Goal: Transaction & Acquisition: Purchase product/service

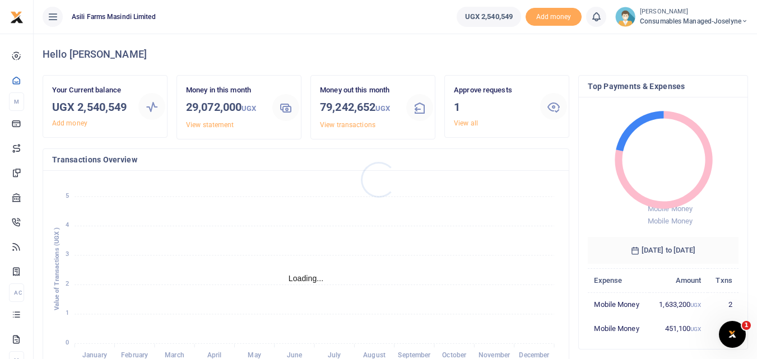
scroll to position [9, 9]
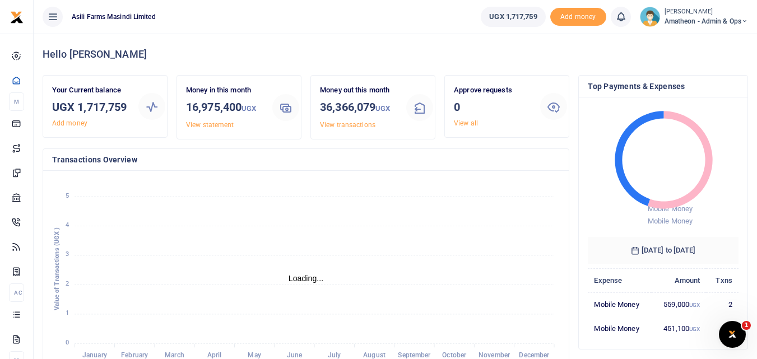
scroll to position [9, 9]
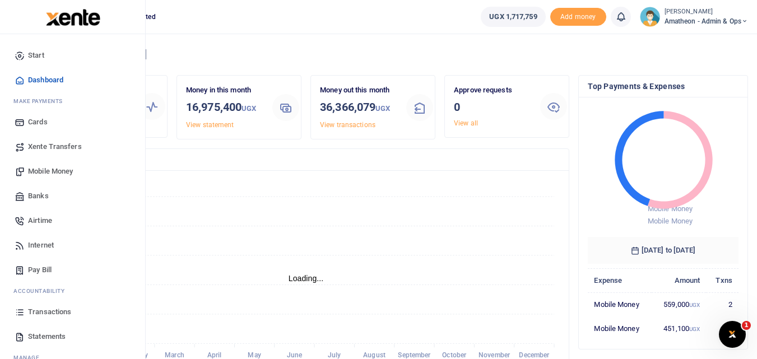
click at [19, 309] on icon at bounding box center [20, 312] width 10 height 10
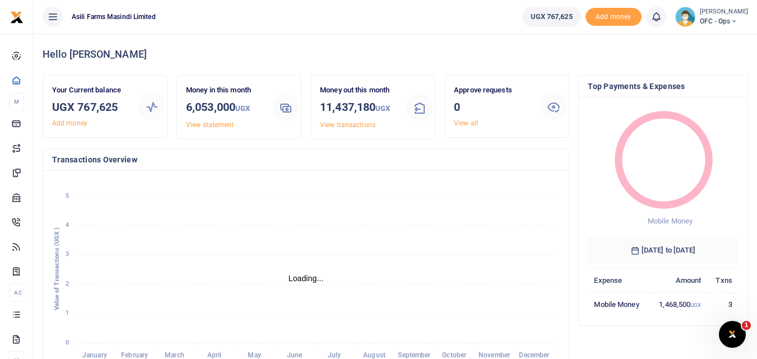
scroll to position [9, 9]
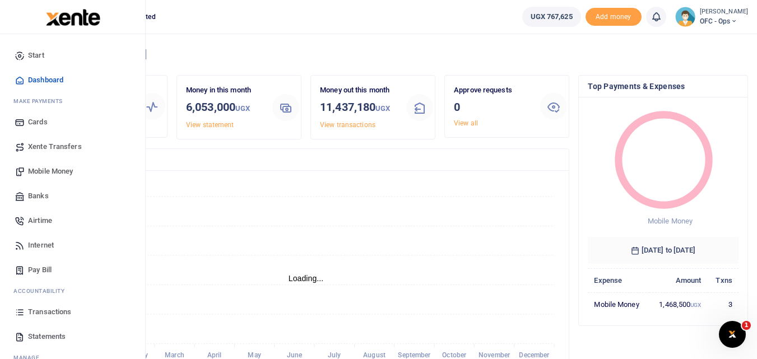
click at [18, 308] on icon at bounding box center [20, 312] width 10 height 10
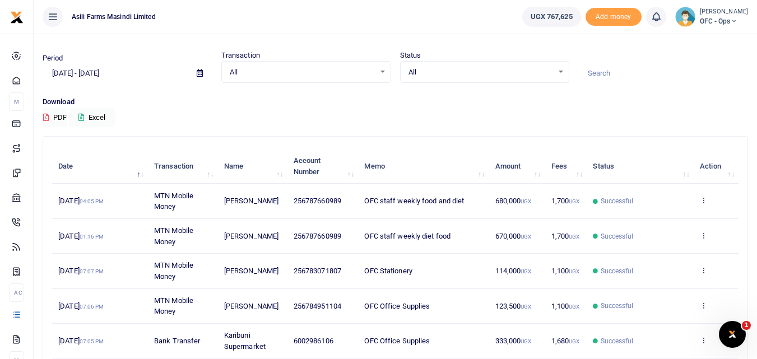
scroll to position [23, 0]
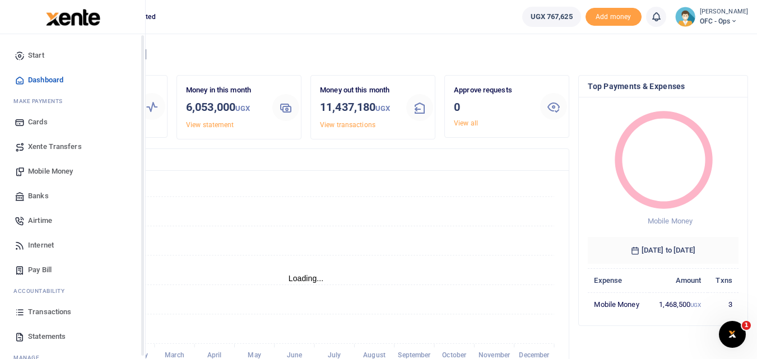
click at [17, 317] on icon at bounding box center [20, 312] width 10 height 10
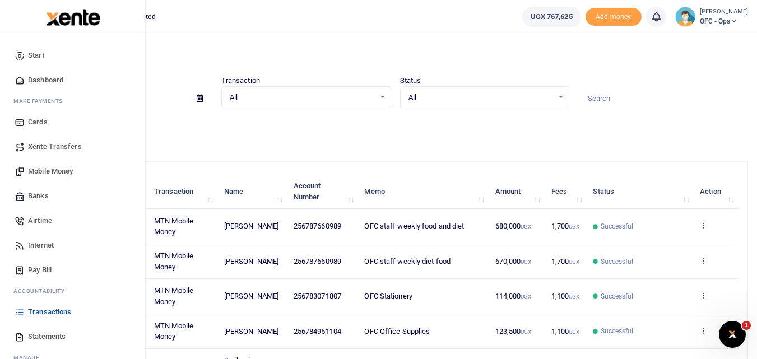
click at [46, 169] on span "Mobile Money" at bounding box center [50, 171] width 45 height 11
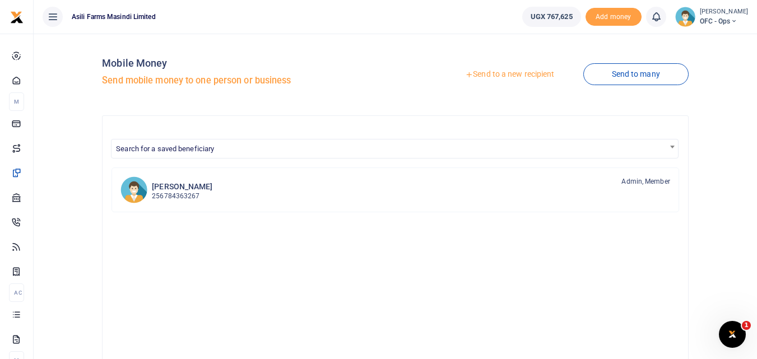
click at [496, 75] on link "Send to a new recipient" at bounding box center [510, 74] width 146 height 20
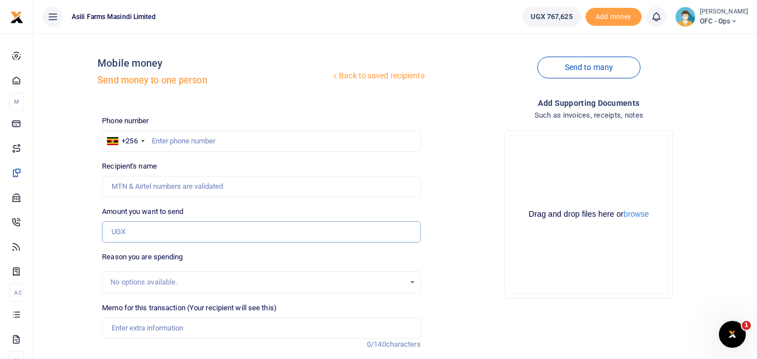
click at [129, 232] on input "Amount you want to send" at bounding box center [261, 231] width 318 height 21
paste input "0771603272"
type input "0771603272"
click at [167, 146] on input "text" at bounding box center [261, 141] width 318 height 21
paste input "0771603272"
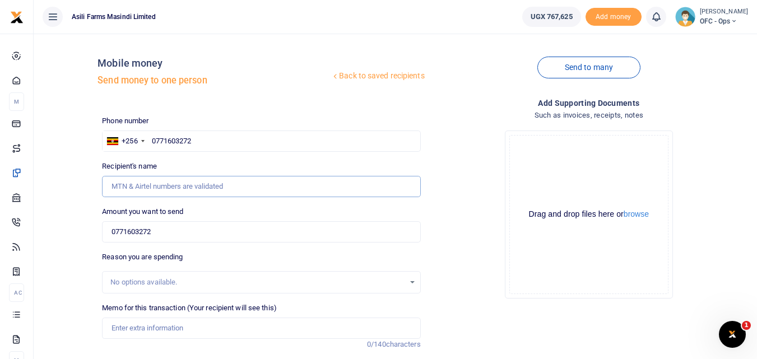
click at [162, 190] on input "Recipient's name" at bounding box center [261, 186] width 318 height 21
click at [212, 141] on input "0771603272" at bounding box center [261, 141] width 318 height 21
type input "0"
type input "771603272"
type input "John Okech"
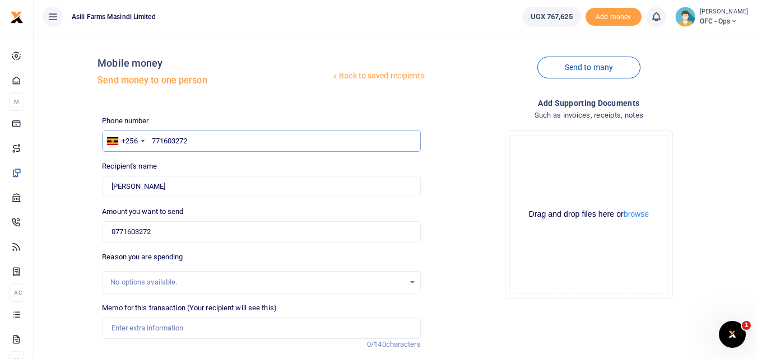
type input "771603272"
click at [180, 230] on input "0771603272" at bounding box center [261, 231] width 318 height 21
type input "7"
click at [135, 233] on input "0" at bounding box center [261, 231] width 318 height 21
type input "50,000"
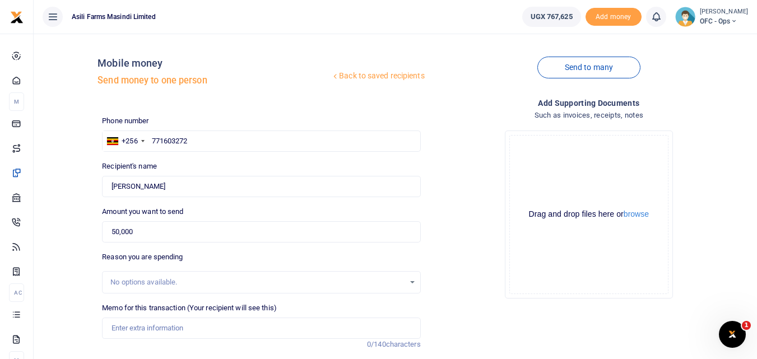
click at [757, 143] on html "Start Dashboard M ake Payments Cards Xente Transfers Mobile Money Banks Airtime" at bounding box center [378, 242] width 757 height 485
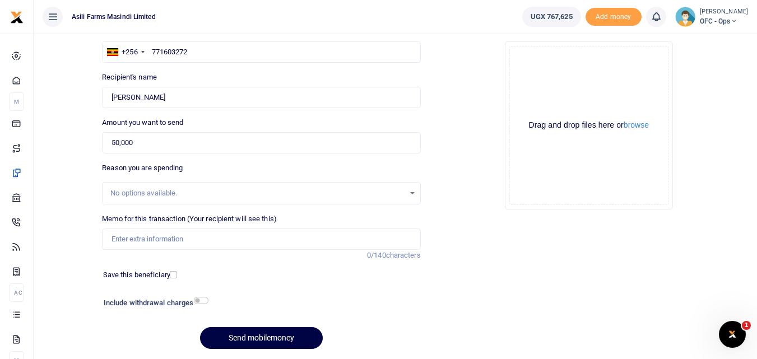
scroll to position [91, 0]
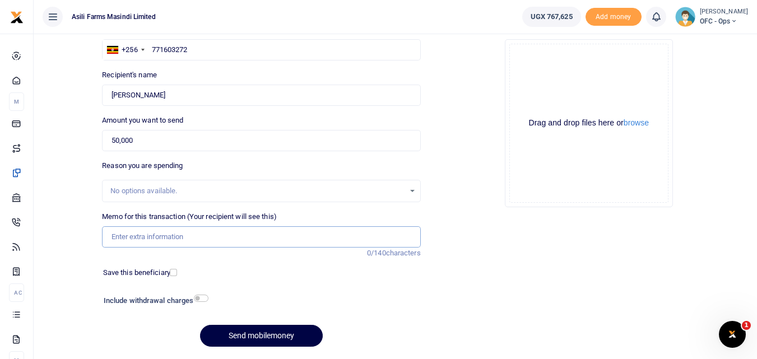
click at [141, 245] on input "Memo for this transaction (Your recipient will see this)" at bounding box center [261, 236] width 318 height 21
click at [185, 242] on input "Perdium" at bounding box center [261, 236] width 318 height 21
click at [140, 237] on input "Perdium" at bounding box center [261, 236] width 318 height 21
click at [140, 237] on input "Perdium x 2 being paid to" at bounding box center [261, 236] width 318 height 21
click at [208, 235] on input "Perdium x 2 being paid to" at bounding box center [261, 236] width 318 height 21
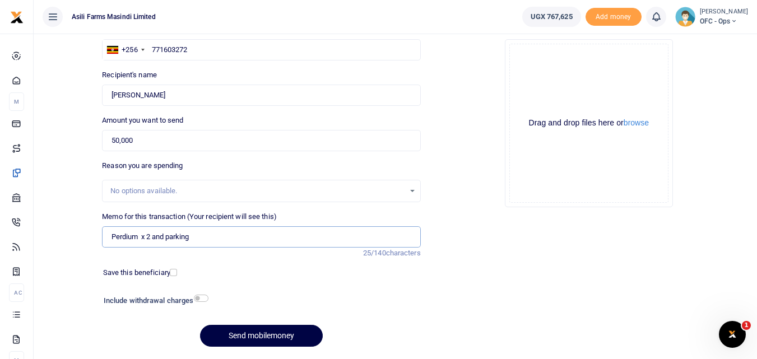
type input "Perdium x 2 and parking"
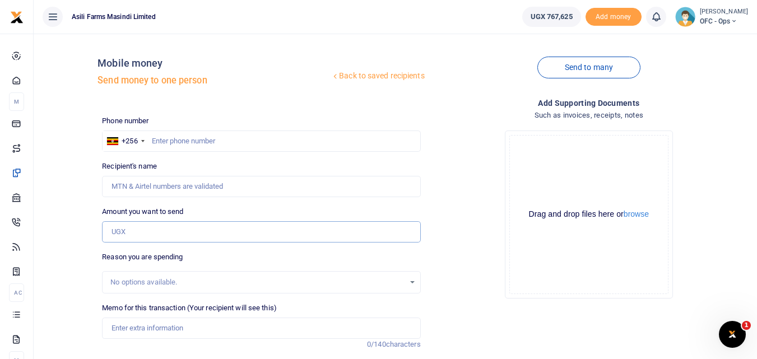
click at [141, 238] on input "Amount you want to send" at bounding box center [261, 231] width 318 height 21
paste input "0771603272"
type input "0771603272"
click at [175, 141] on input "text" at bounding box center [261, 141] width 318 height 21
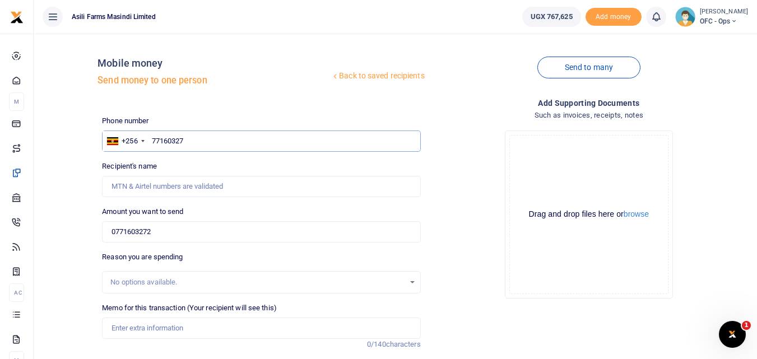
type input "771603272"
type input "[PERSON_NAME]"
type input "771603272"
click at [178, 224] on input "0771603272" at bounding box center [261, 231] width 318 height 21
type input "0"
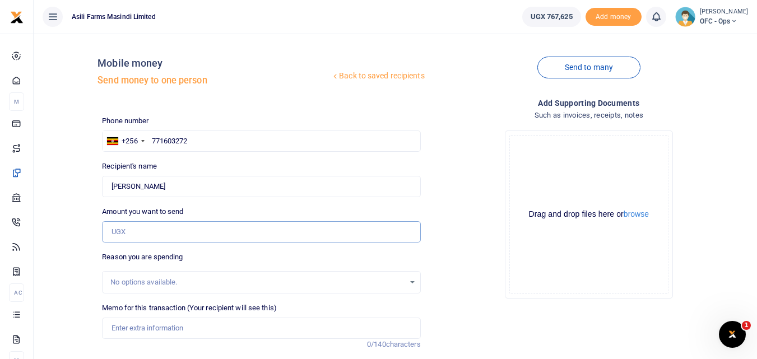
type input "0"
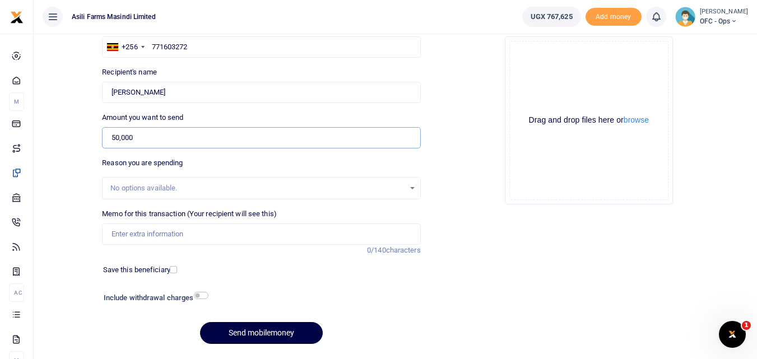
scroll to position [102, 0]
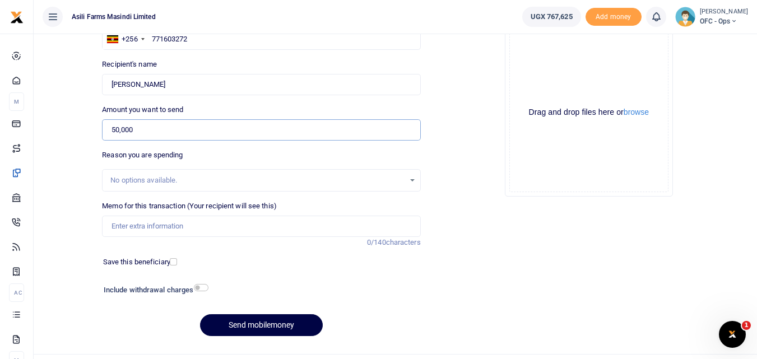
type input "50,000"
click at [123, 234] on input "Memo for this transaction (Your recipient will see this)" at bounding box center [261, 226] width 318 height 21
click at [170, 223] on input "Perdium" at bounding box center [261, 226] width 318 height 21
click at [198, 228] on input "Perdium x 2 and Parking" at bounding box center [261, 226] width 318 height 21
click at [260, 223] on input "Perdium x 2 and Parking fee being paid to" at bounding box center [261, 226] width 318 height 21
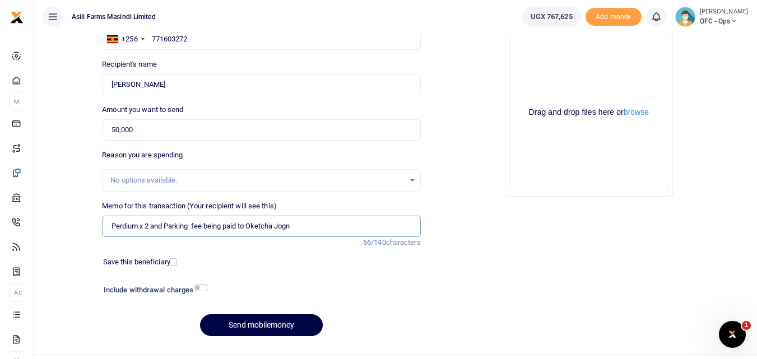
type input "Perdium x 2 and Parking fee being paid to Oketcha Jogn"
click at [527, 72] on div "Drag and drop files here or browse Powered by Uppy" at bounding box center [588, 112] width 159 height 159
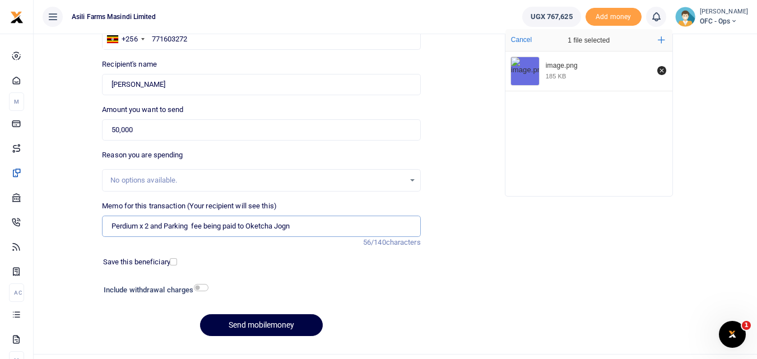
click at [325, 234] on input "Perdium x 2 and Parking fee being paid to Oketcha Jogn" at bounding box center [261, 226] width 318 height 21
click at [310, 229] on input "Perdium x 2 and Parking fee being paid to Oketcha Jogn" at bounding box center [261, 226] width 318 height 21
click at [244, 228] on input "Perdium x 2 and Parking fee being paid d to Oketcha Jogn" at bounding box center [261, 226] width 318 height 21
click at [312, 226] on input "Perdium x 2 and Parking fee being paid to Oketcha Jogn" at bounding box center [261, 226] width 318 height 21
type input "Perdium x 2 and Parking fee being paid to Oketcha Jogn He moved the header fro"
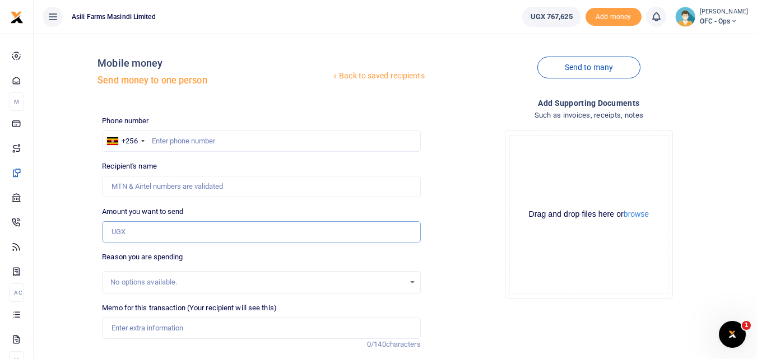
click at [138, 232] on input "Amount you want to send" at bounding box center [261, 231] width 318 height 21
paste input "0771603272"
type input "0771603272"
click at [172, 134] on input "text" at bounding box center [261, 141] width 318 height 21
type input "771603272"
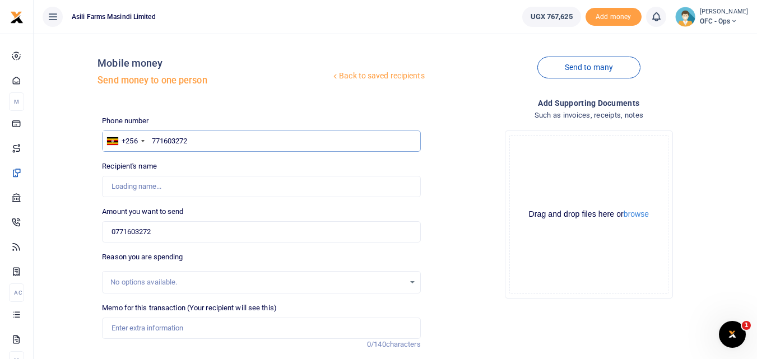
type input "[PERSON_NAME]"
type input "771603272"
click at [166, 234] on input "0771603272" at bounding box center [261, 231] width 318 height 21
type input "7"
type input "0"
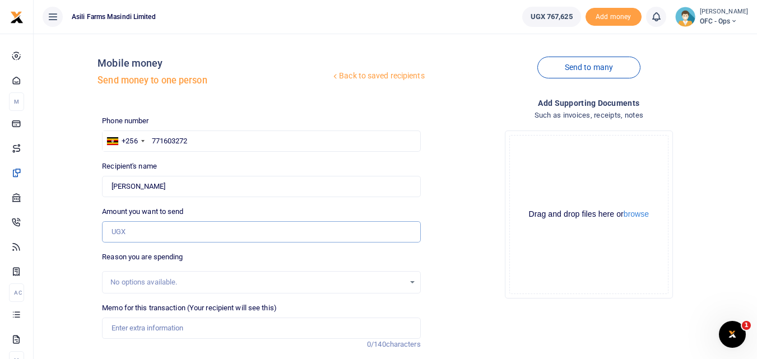
type input "0"
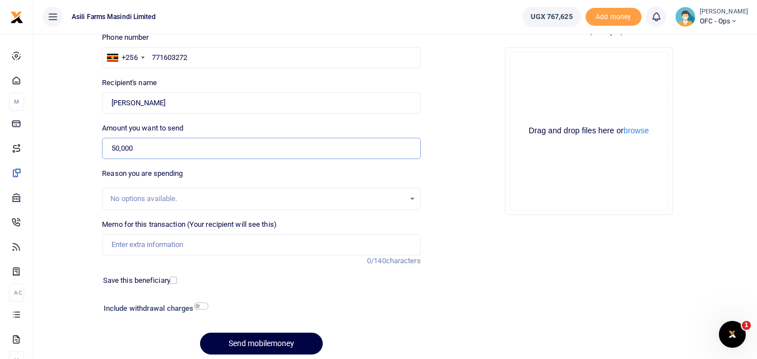
scroll to position [85, 0]
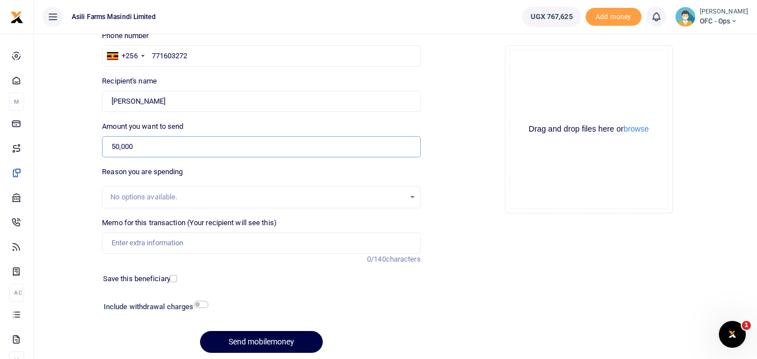
type input "50,000"
click at [134, 238] on input "Memo for this transaction (Your recipient will see this)" at bounding box center [261, 243] width 318 height 21
click at [123, 240] on input "Memo for this transaction (Your recipient will see this)" at bounding box center [261, 243] width 318 height 21
click at [131, 241] on input "Memo for this transaction (Your recipient will see this)" at bounding box center [261, 243] width 318 height 21
type input "T"
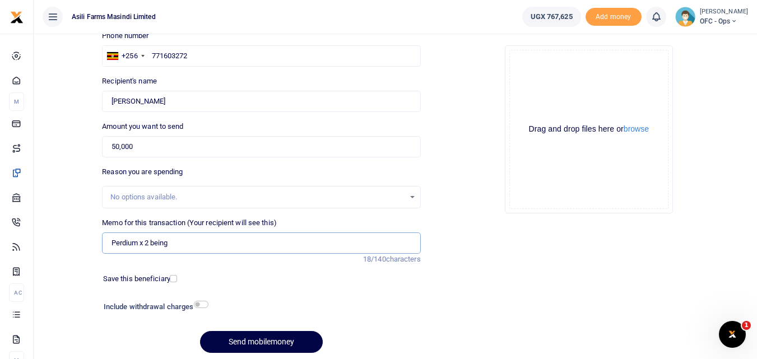
type input "Perdium x 2 being"
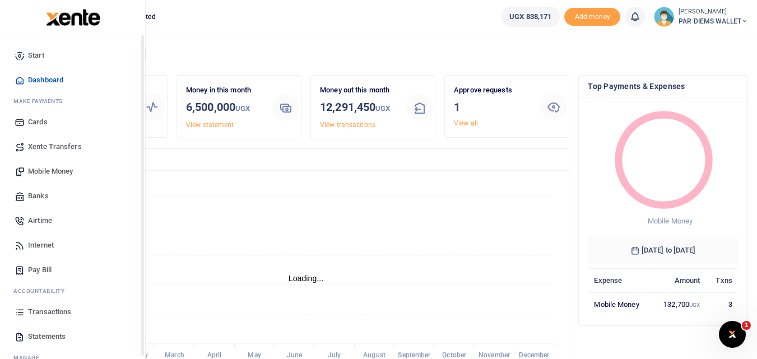
scroll to position [9, 9]
click at [48, 169] on span "Mobile Money" at bounding box center [50, 171] width 45 height 11
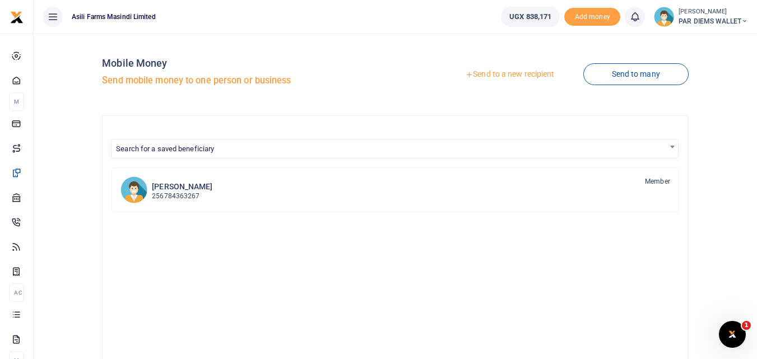
click at [479, 75] on link "Send to a new recipient" at bounding box center [510, 74] width 146 height 20
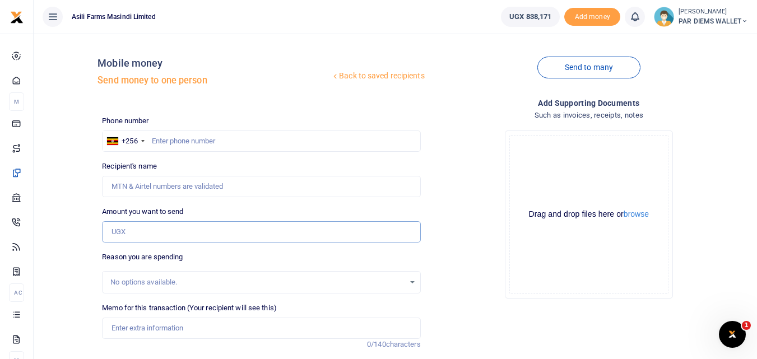
click at [127, 230] on input "Amount you want to send" at bounding box center [261, 231] width 318 height 21
paste input "0771603272"
type input "0771603272"
click at [164, 144] on input "text" at bounding box center [261, 141] width 318 height 21
type input "771603272"
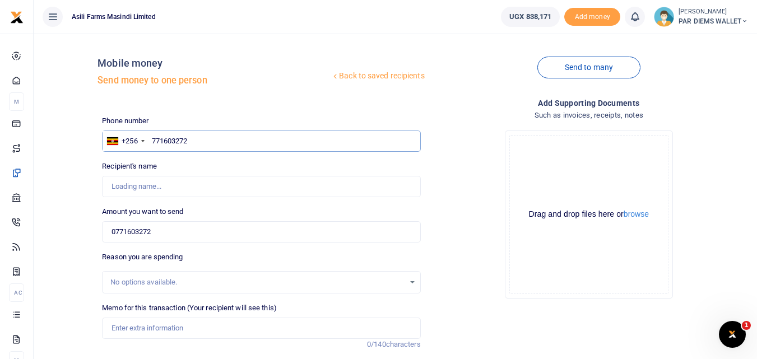
type input "[PERSON_NAME]"
type input "771603272"
click at [174, 235] on input "0771603272" at bounding box center [261, 231] width 318 height 21
type input "0"
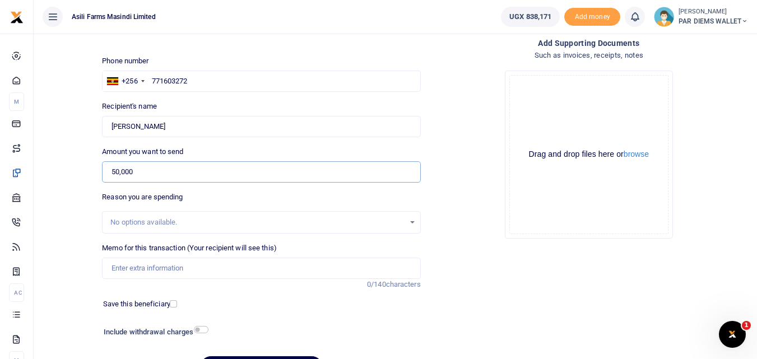
scroll to position [61, 0]
type input "50,000"
click at [205, 264] on input "Memo for this transaction (Your recipient will see this)" at bounding box center [261, 267] width 318 height 21
click at [191, 262] on input "Perdium x 2being" at bounding box center [261, 267] width 318 height 21
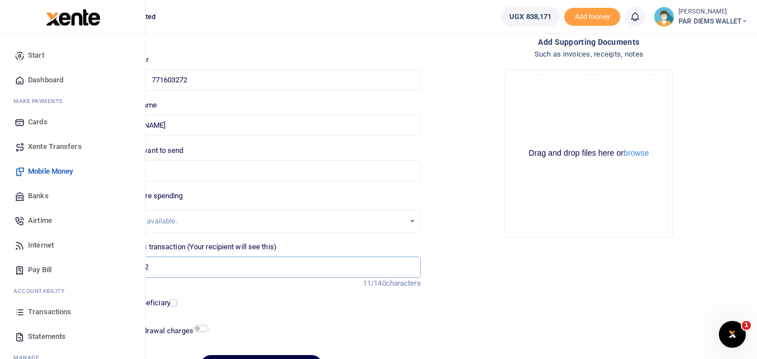
type input "Perdium x 2"
click at [17, 313] on icon at bounding box center [20, 312] width 10 height 10
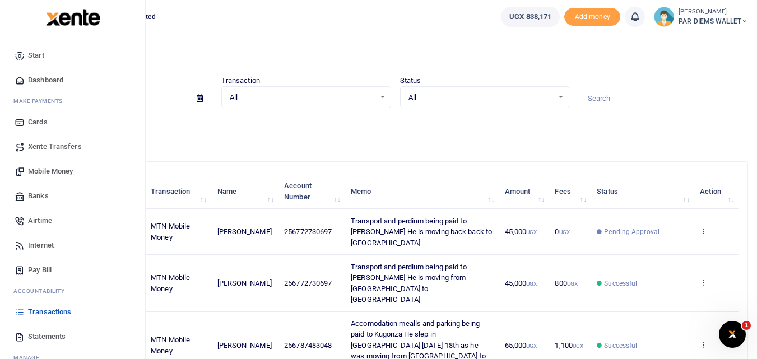
click at [45, 168] on span "Mobile Money" at bounding box center [50, 171] width 45 height 11
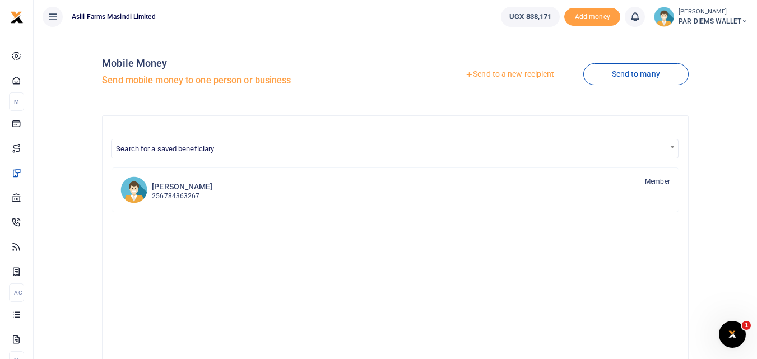
click at [505, 71] on link "Send to a new recipient" at bounding box center [510, 74] width 146 height 20
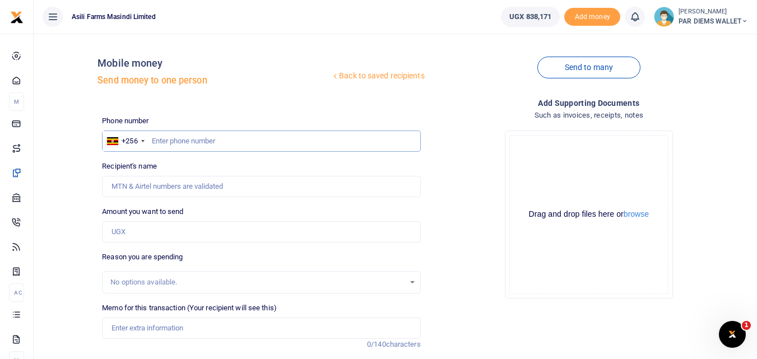
click at [194, 140] on input "text" at bounding box center [261, 141] width 318 height 21
click at [131, 235] on input "Amount you want to send" at bounding box center [261, 231] width 318 height 21
paste input "0771603272"
type input "0771603272"
click at [172, 143] on input "text" at bounding box center [261, 141] width 318 height 21
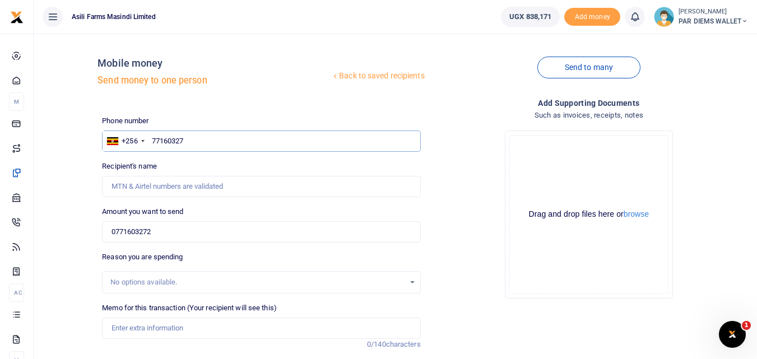
type input "771603272"
type input "[PERSON_NAME]"
type input "771603272"
click at [178, 229] on input "0771603272" at bounding box center [261, 231] width 318 height 21
type input "0"
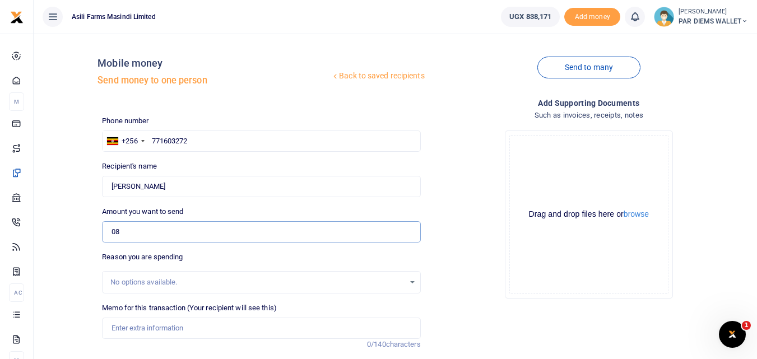
type input "8"
type input "0"
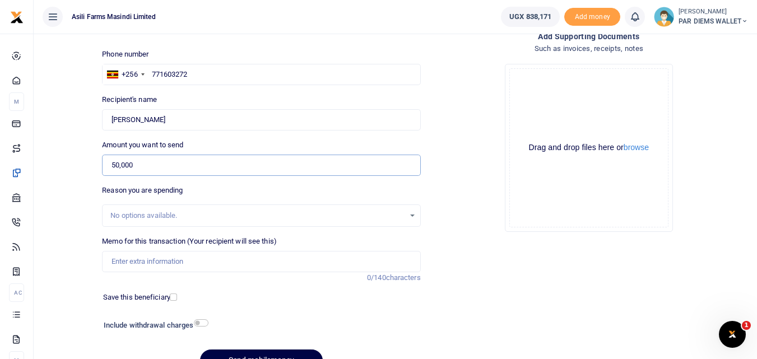
scroll to position [67, 0]
type input "50,000"
click at [173, 259] on input "Memo for this transaction (Your recipient will see this)" at bounding box center [261, 260] width 318 height 21
click at [261, 262] on input "Perdium x 2 being paid to parking fee being" at bounding box center [261, 260] width 318 height 21
click at [265, 263] on input "Perdium x 2 being paid to parking fee being" at bounding box center [261, 260] width 318 height 21
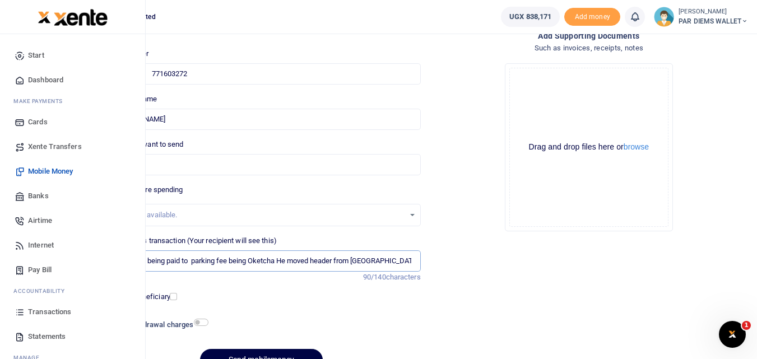
scroll to position [0, 4]
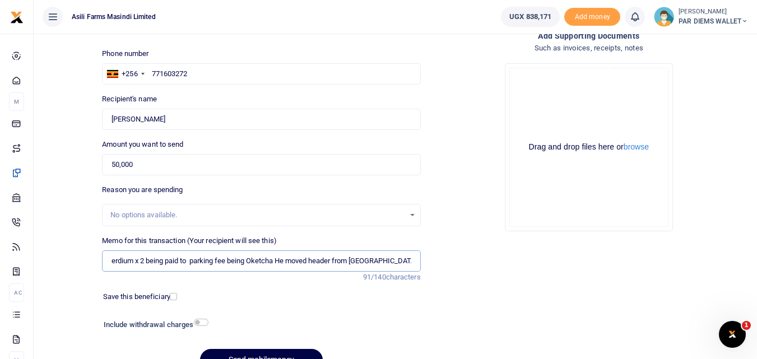
type input "Perdium x 2 being paid to parking fee being Oketcha He moved header from [GEOGR…"
click at [564, 86] on div "Drag and drop files here or browse Powered by Uppy" at bounding box center [588, 147] width 159 height 159
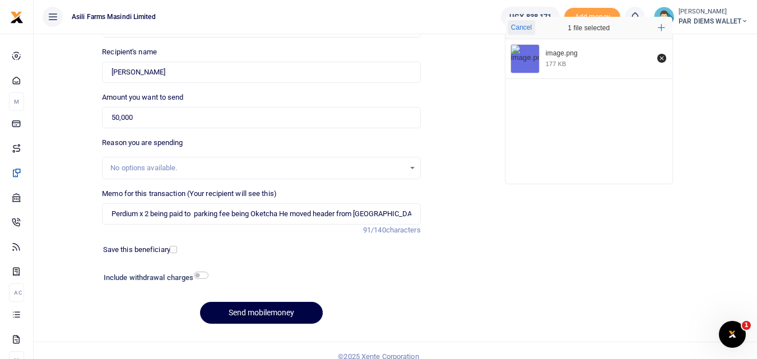
scroll to position [126, 0]
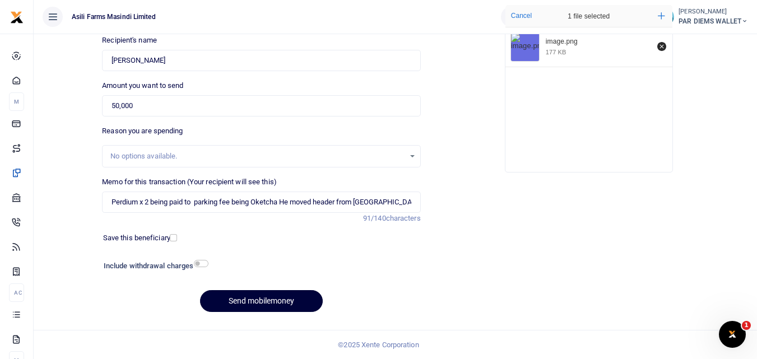
click at [248, 298] on button "Send mobilemoney" at bounding box center [261, 301] width 123 height 22
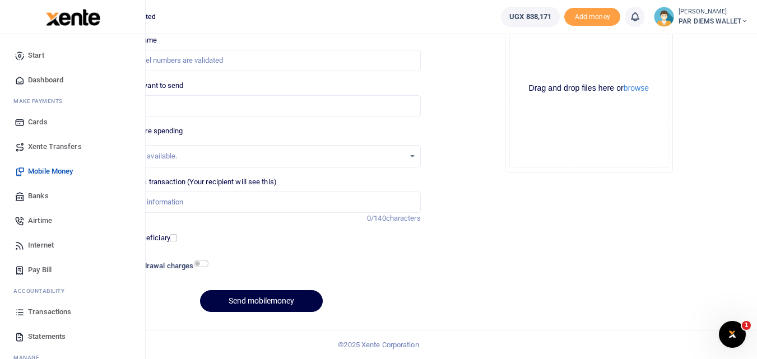
click at [21, 315] on icon at bounding box center [20, 312] width 10 height 10
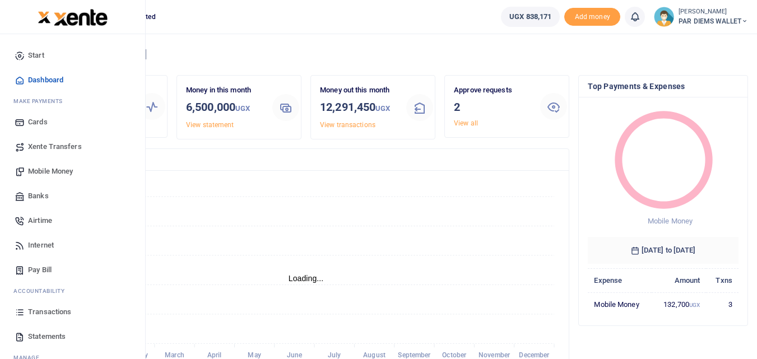
scroll to position [9, 9]
click at [23, 314] on icon at bounding box center [20, 312] width 10 height 10
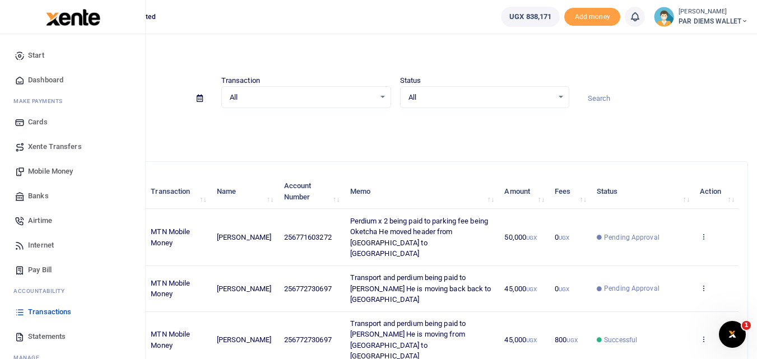
click at [37, 170] on span "Mobile Money" at bounding box center [50, 171] width 45 height 11
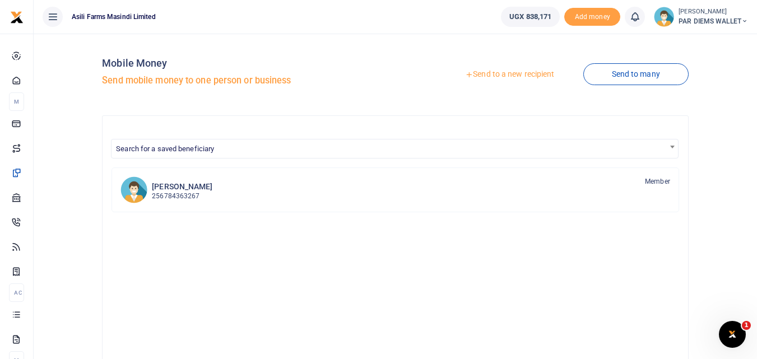
click at [509, 73] on link "Send to a new recipient" at bounding box center [510, 74] width 146 height 20
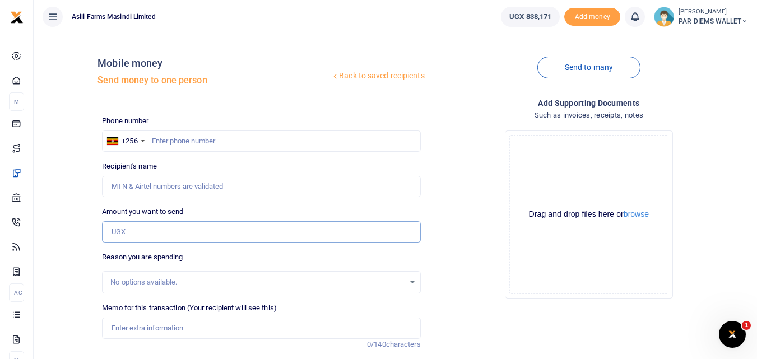
click at [122, 235] on input "Amount you want to send" at bounding box center [261, 231] width 318 height 21
paste input "0784082712"
type input "0784082712"
click at [172, 145] on input "text" at bounding box center [261, 141] width 318 height 21
type input "784082712"
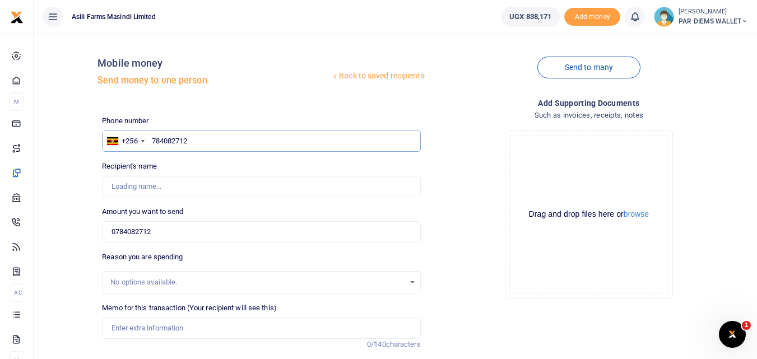
type input "[PERSON_NAME]"
type input "784082712"
click at [178, 233] on input "0784082712" at bounding box center [261, 231] width 318 height 21
type input "7"
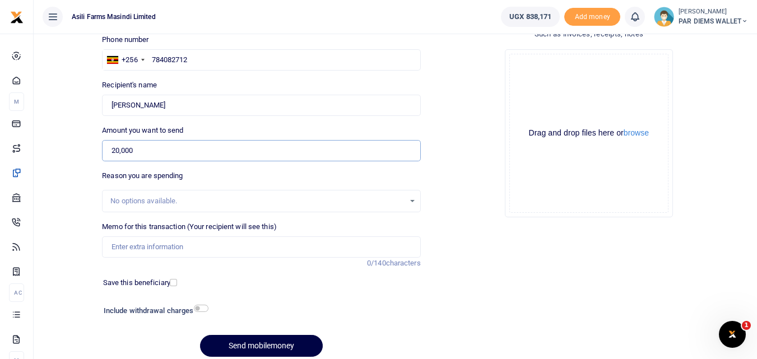
scroll to position [85, 0]
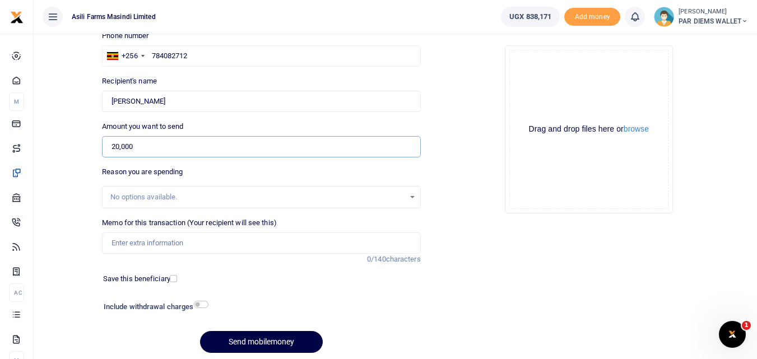
type input "20,000"
click at [150, 245] on input "Memo for this transaction (Your recipient will see this)" at bounding box center [261, 243] width 318 height 21
click at [119, 247] on input "Memo for this transaction (Your recipient will see this)" at bounding box center [261, 243] width 318 height 21
click at [200, 253] on input "Perdium being paid to" at bounding box center [261, 243] width 318 height 21
type input "P"
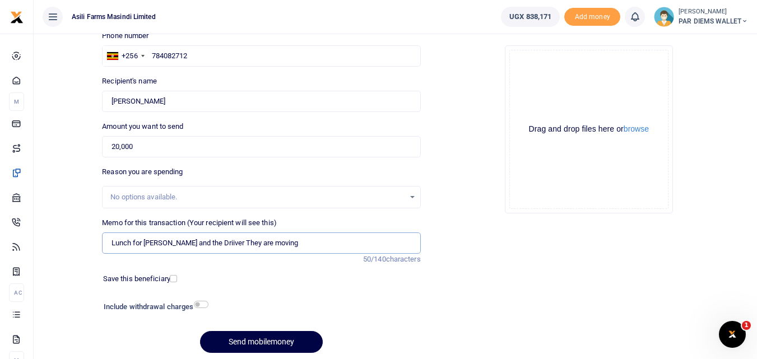
click at [294, 248] on input "Lunch for [PERSON_NAME] and the Driiver They are moving" at bounding box center [261, 243] width 318 height 21
type input "Lunch for [PERSON_NAME] and the Driiver They are moving to Gulu for Spares"
click at [579, 53] on div "Drag and drop files here or browse Powered by Uppy" at bounding box center [588, 129] width 159 height 159
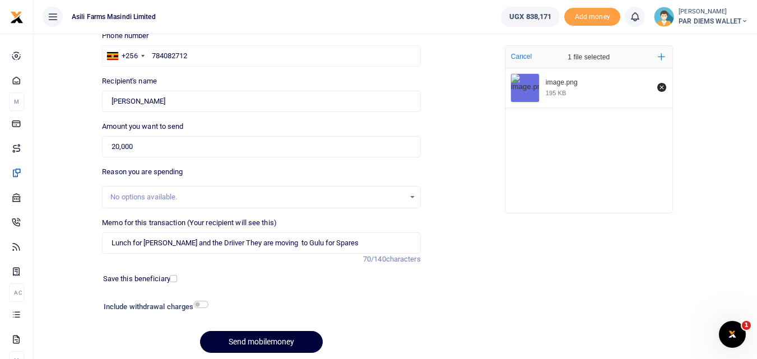
click at [220, 338] on button "Send mobilemoney" at bounding box center [261, 342] width 123 height 22
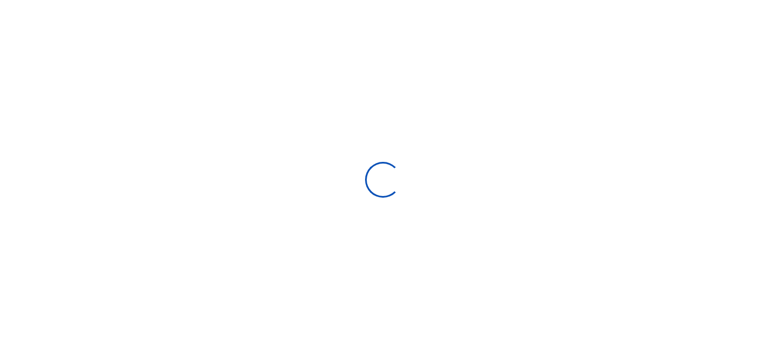
select select
